Goal: Task Accomplishment & Management: Use online tool/utility

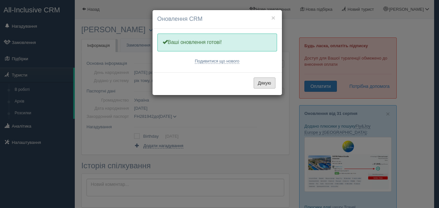
click at [266, 78] on button "Дякую" at bounding box center [265, 82] width 22 height 11
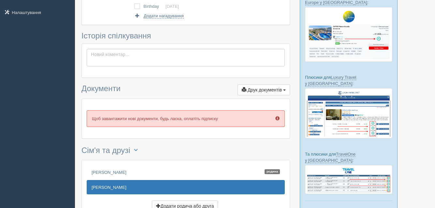
scroll to position [130, 0]
click at [285, 89] on button "Друк документів Друк" at bounding box center [263, 89] width 52 height 11
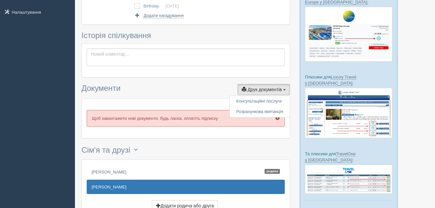
click at [193, 91] on h3 "Документи Друк документів Друк Консультаційні послуги Розрахункова квитанція" at bounding box center [185, 89] width 208 height 11
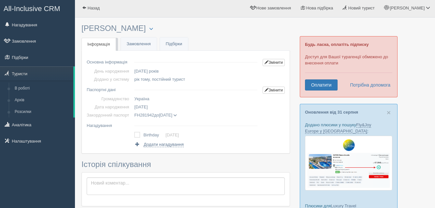
scroll to position [0, 0]
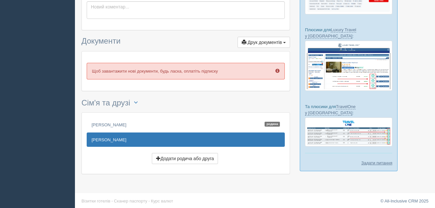
scroll to position [180, 0]
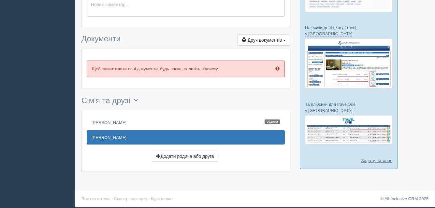
click at [115, 135] on link "[PERSON_NAME]" at bounding box center [186, 137] width 198 height 14
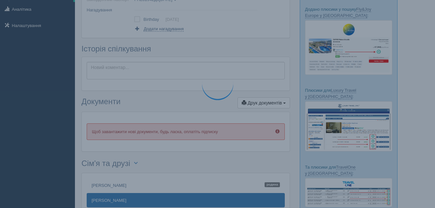
scroll to position [0, 0]
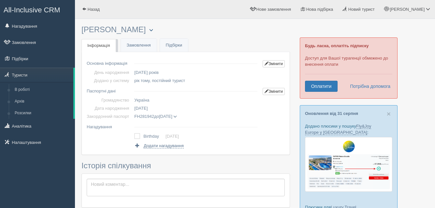
click at [149, 30] on span "button" at bounding box center [151, 30] width 4 height 4
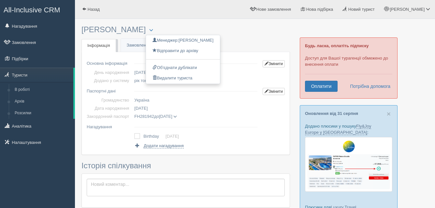
click at [264, 33] on h3 "ЧЕРВАНЬ ЕЛЛА Менеджер: Юлія Франкова Відправити до архіву Взяти в роботу Об'єдн…" at bounding box center [185, 29] width 208 height 9
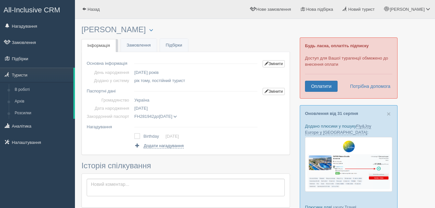
click at [177, 118] on span at bounding box center [175, 117] width 4 height 4
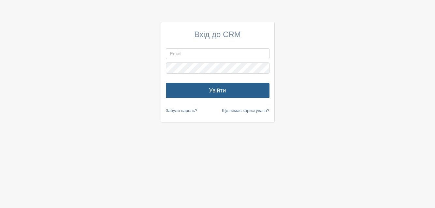
type input "[EMAIL_ADDRESS][DOMAIN_NAME]"
click at [255, 93] on button "Увійти" at bounding box center [218, 90] width 104 height 15
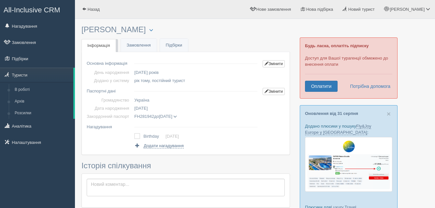
click at [177, 117] on span at bounding box center [175, 117] width 4 height 4
